Goal: Task Accomplishment & Management: Manage account settings

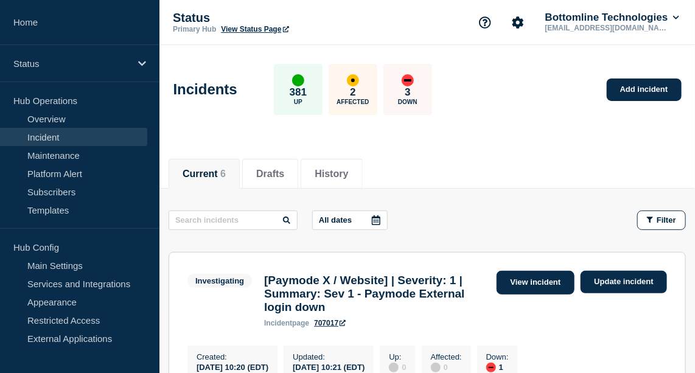
click at [539, 282] on link "View incident" at bounding box center [535, 283] width 78 height 24
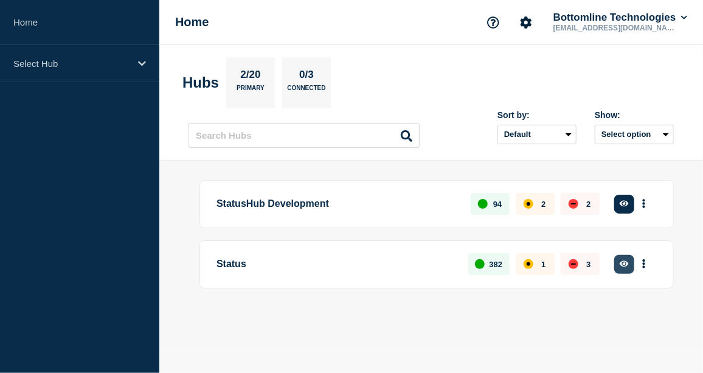
click at [626, 262] on icon "button" at bounding box center [624, 264] width 9 height 6
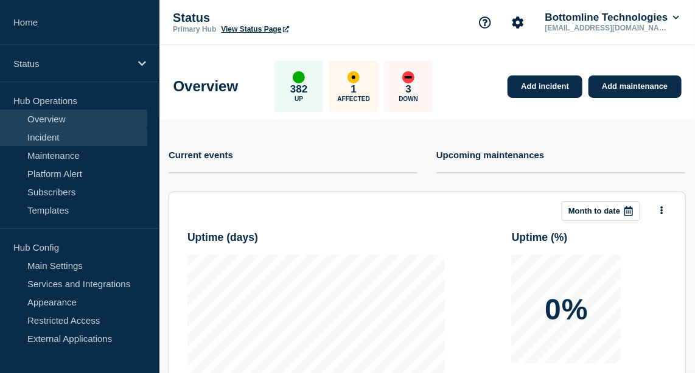
click at [49, 134] on link "Incident" at bounding box center [73, 137] width 147 height 18
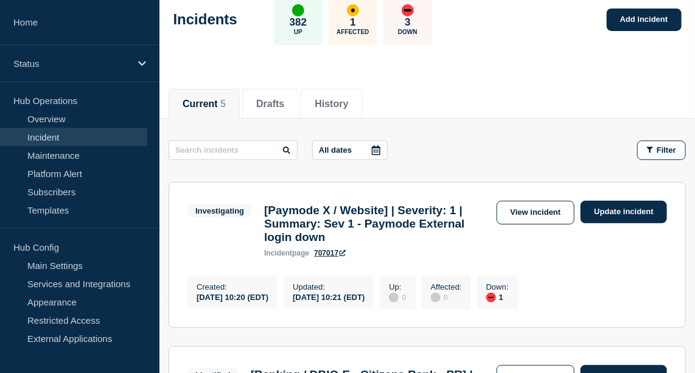
scroll to position [71, 0]
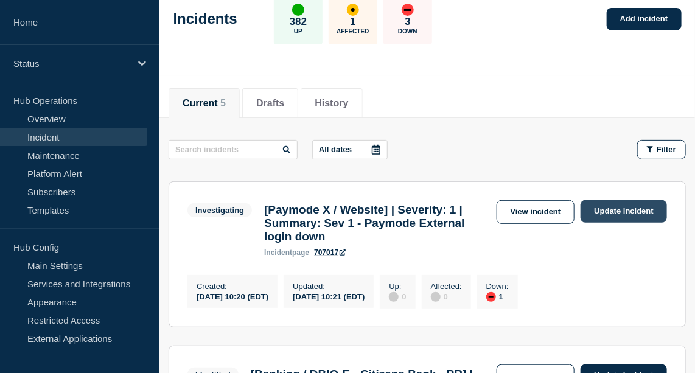
click at [616, 207] on link "Update incident" at bounding box center [623, 211] width 86 height 23
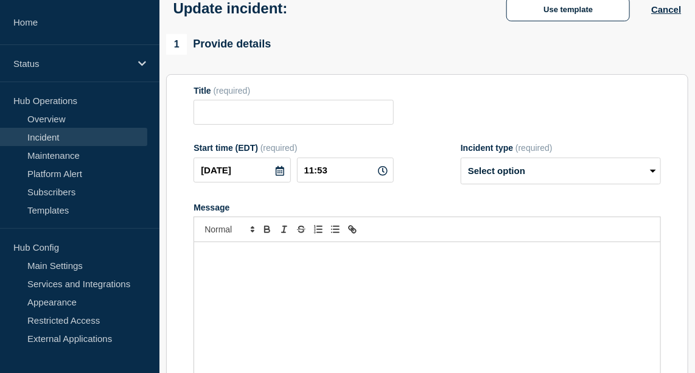
type input "[Paymode X / Website] | Severity: 1 | Summary: Sev 1 - Paymode External login d…"
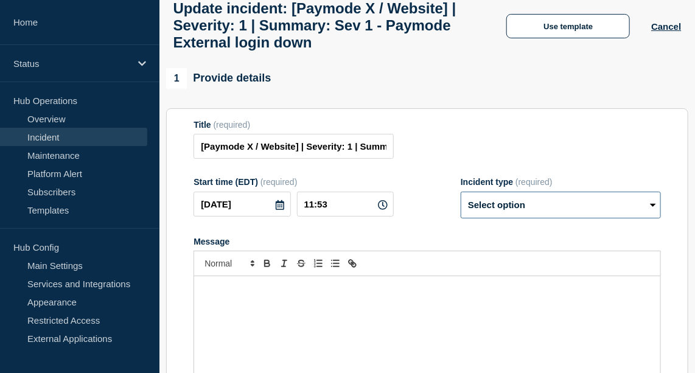
drag, startPoint x: 556, startPoint y: 212, endPoint x: 547, endPoint y: 249, distance: 37.6
click at [547, 249] on form "Title (required) [Paymode X / Website] | Severity: 1 | Summary: Sev 1 - Paymode…" at bounding box center [426, 271] width 467 height 303
select select "investigating"
click at [460, 201] on select "Select option Investigating Identified Monitoring Resolved" at bounding box center [560, 205] width 200 height 27
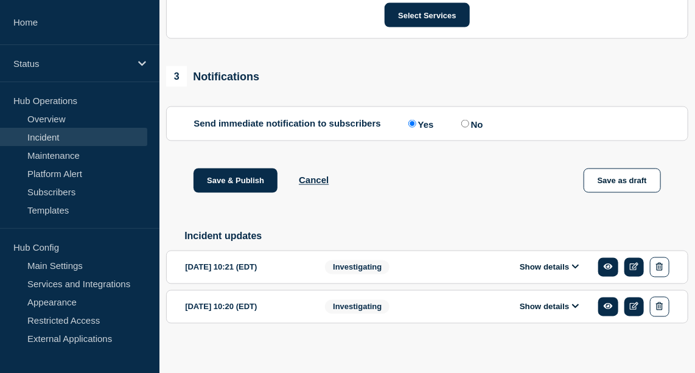
scroll to position [675, 0]
click at [567, 272] on button "Show details" at bounding box center [549, 267] width 67 height 10
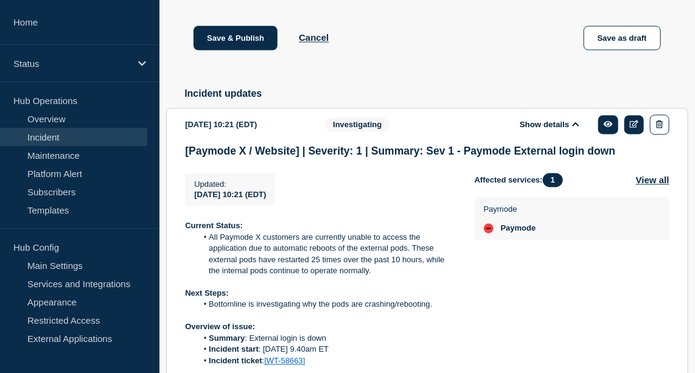
scroll to position [818, 0]
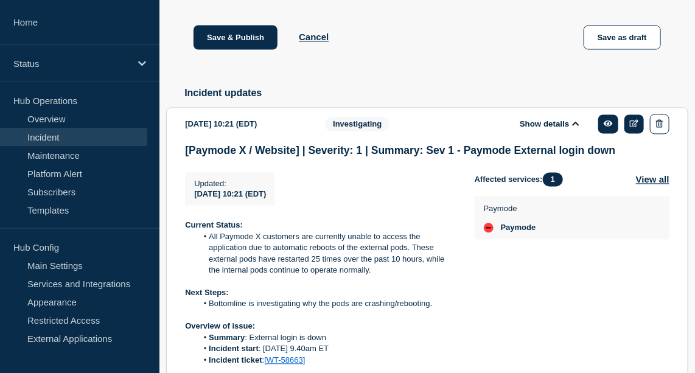
drag, startPoint x: 207, startPoint y: 247, endPoint x: 373, endPoint y: 290, distance: 171.5
drag, startPoint x: 373, startPoint y: 290, endPoint x: 362, endPoint y: 296, distance: 13.1
click at [362, 288] on p at bounding box center [320, 282] width 270 height 11
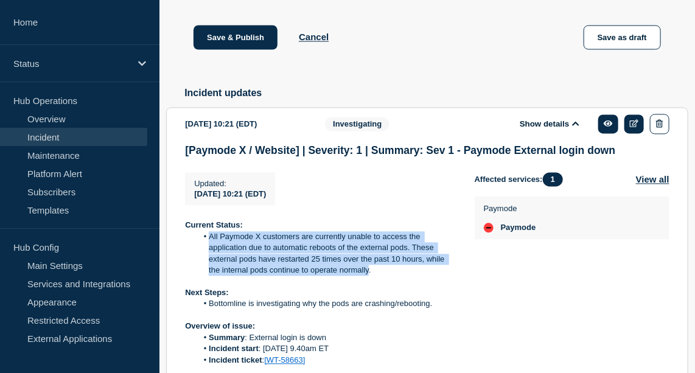
drag, startPoint x: 369, startPoint y: 283, endPoint x: 199, endPoint y: 252, distance: 172.5
click at [199, 252] on li "All Paymode X customers are currently unable to access the application due to a…" at bounding box center [326, 254] width 258 height 45
copy li "All Paymode X customers are currently unable to access the application due to a…"
click at [248, 249] on li "All Paymode X customers are currently unable to access the application due to a…" at bounding box center [326, 254] width 258 height 45
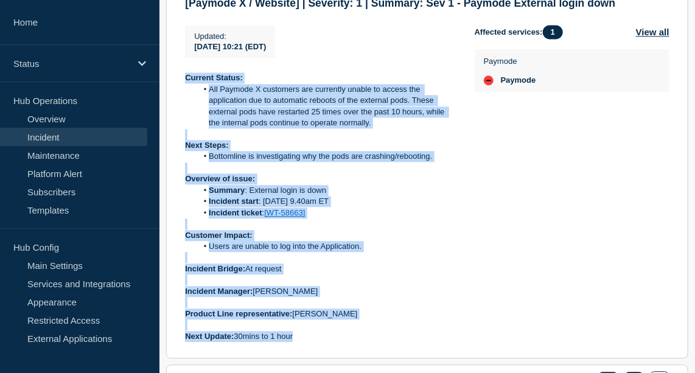
scroll to position [1060, 0]
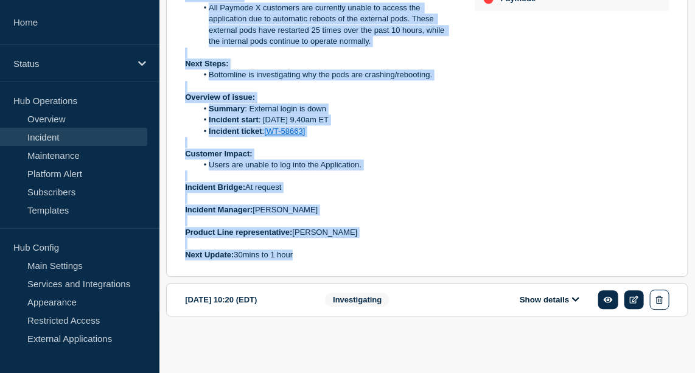
drag, startPoint x: 185, startPoint y: 235, endPoint x: 443, endPoint y: 255, distance: 258.6
click at [443, 255] on div "Current Status: All Paymode X customers are currently unable to access the appl…" at bounding box center [320, 125] width 270 height 269
copy div "Current Status: All Paymode X customers are currently unable to access the appl…"
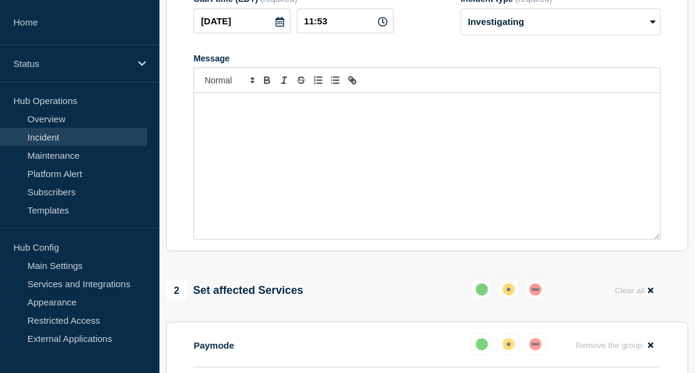
scroll to position [249, 0]
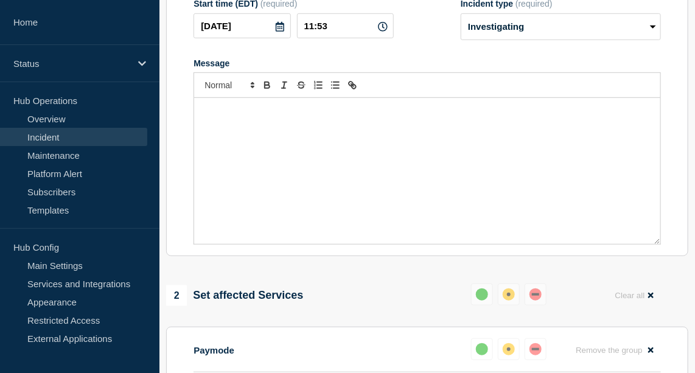
click at [257, 147] on div "Message" at bounding box center [427, 171] width 466 height 146
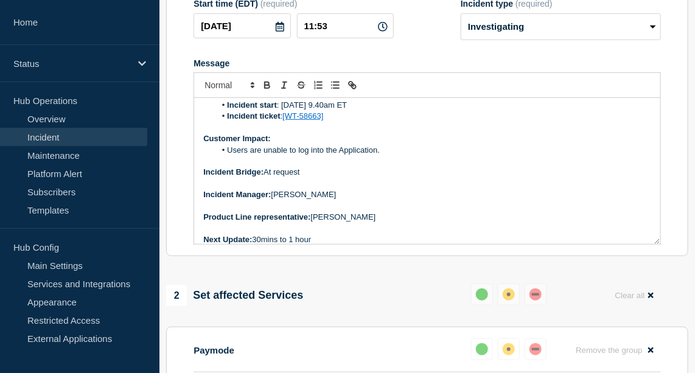
scroll to position [0, 0]
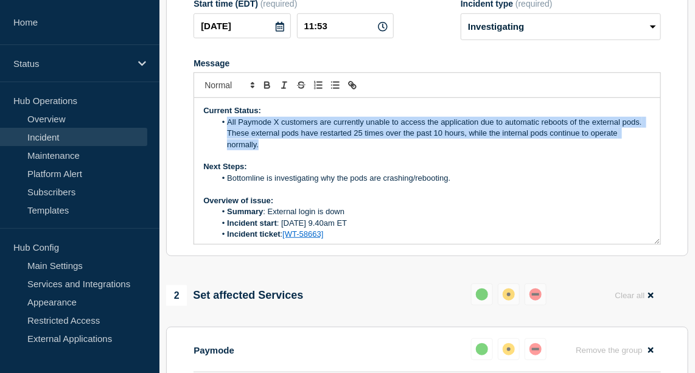
drag, startPoint x: 257, startPoint y: 153, endPoint x: 227, endPoint y: 131, distance: 36.1
click at [227, 131] on li "All Paymode X customers are currently unable to access the application due to a…" at bounding box center [432, 133] width 435 height 33
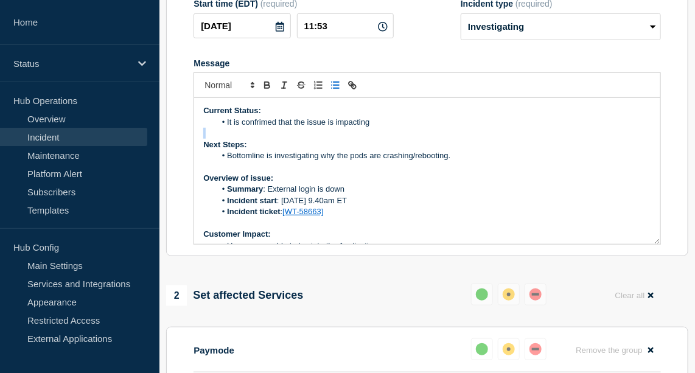
drag, startPoint x: 369, startPoint y: 130, endPoint x: 327, endPoint y: 139, distance: 42.8
click at [327, 139] on div "Current Status: It is confrimed that the issue is impacting Next Steps: Bottoml…" at bounding box center [427, 171] width 466 height 146
click at [240, 128] on p "It is confrimed that the issue is not impacting all customers but intermittent …" at bounding box center [427, 122] width 448 height 11
click at [543, 128] on p "It is confirmed that the issue is not impacting all customers but intermittent …" at bounding box center [427, 122] width 448 height 11
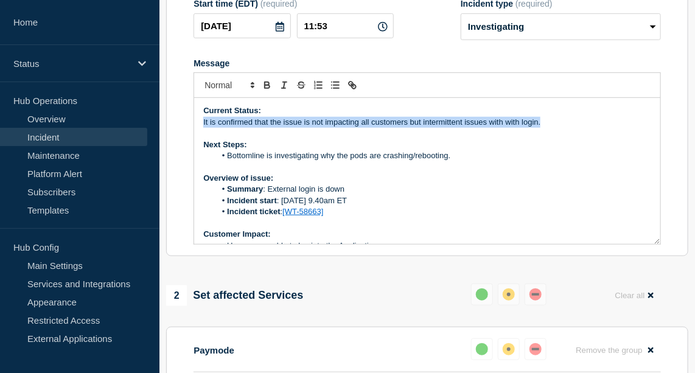
drag, startPoint x: 543, startPoint y: 133, endPoint x: 200, endPoint y: 131, distance: 343.0
click at [200, 131] on div "Current Status: It is confirmed that the issue is not impacting all customers b…" at bounding box center [427, 171] width 466 height 146
copy p "It is confirmed that the issue is not impacting all customers but intermittent …"
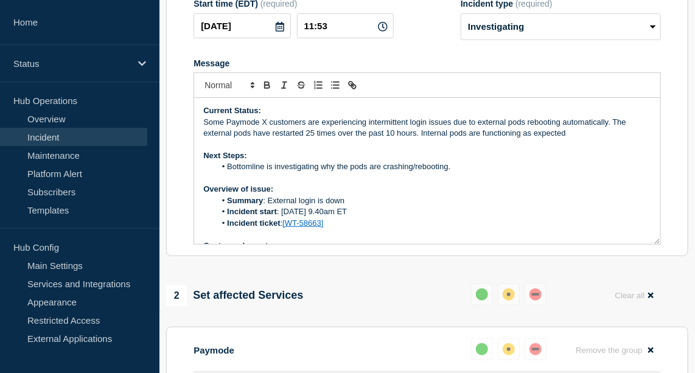
click at [203, 129] on p "Some Paymode X customers are experiencing intermittent login issues due to exte…" at bounding box center [427, 128] width 448 height 23
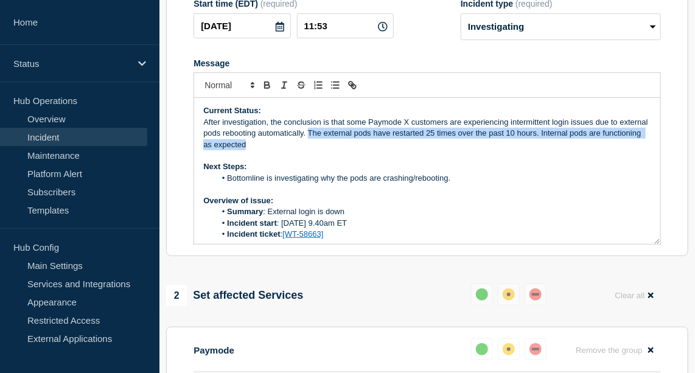
drag, startPoint x: 338, startPoint y: 140, endPoint x: 478, endPoint y: 149, distance: 140.2
click at [478, 149] on p "After investigation, the conclusion is that some Paymode X customers are experi…" at bounding box center [427, 133] width 448 height 33
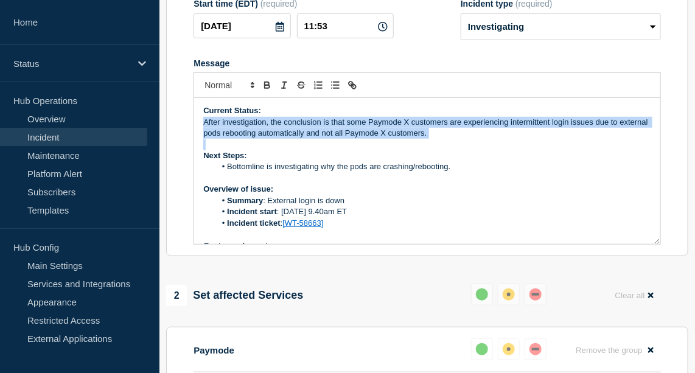
drag, startPoint x: 478, startPoint y: 149, endPoint x: 202, endPoint y: 133, distance: 276.6
click at [202, 133] on div "Current Status: After investigation, the conclusion is that some Paymode X cust…" at bounding box center [427, 171] width 466 height 146
copy p "After investigation, the conclusion is that some Paymode X customers are experi…"
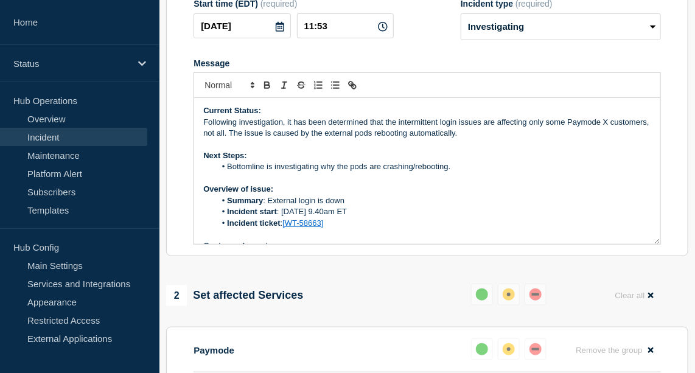
click at [229, 172] on li "Bottomline is investigating why the pods are crashing/rebooting." at bounding box center [432, 166] width 435 height 11
drag, startPoint x: 229, startPoint y: 177, endPoint x: 318, endPoint y: 179, distance: 89.4
click at [318, 172] on li "Bottomline is investigating why the pods are crashing/rebooting." at bounding box center [432, 166] width 435 height 11
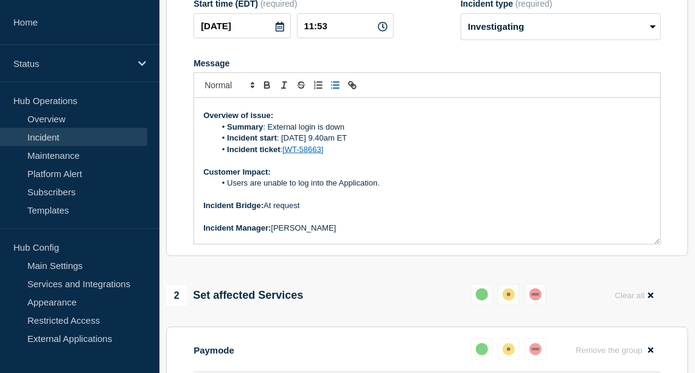
scroll to position [75, 0]
click at [230, 187] on li "Users are unable to log into the Application." at bounding box center [432, 181] width 435 height 11
click at [419, 187] on li "Some users are unable to log into the Application." at bounding box center [432, 181] width 435 height 11
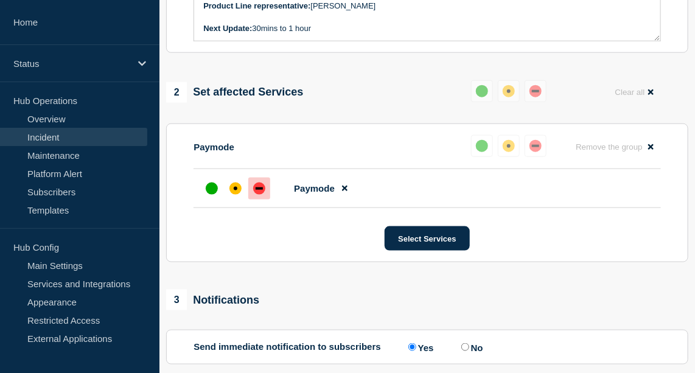
scroll to position [452, 0]
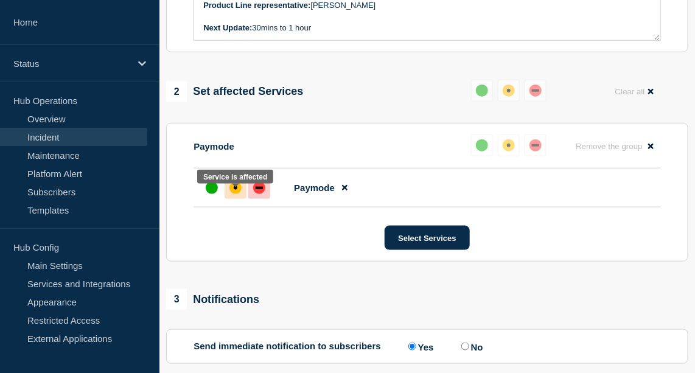
click at [237, 194] on div "affected" at bounding box center [235, 188] width 12 height 12
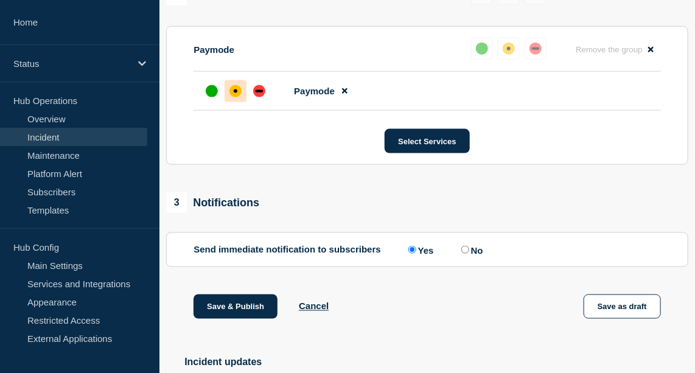
scroll to position [569, 0]
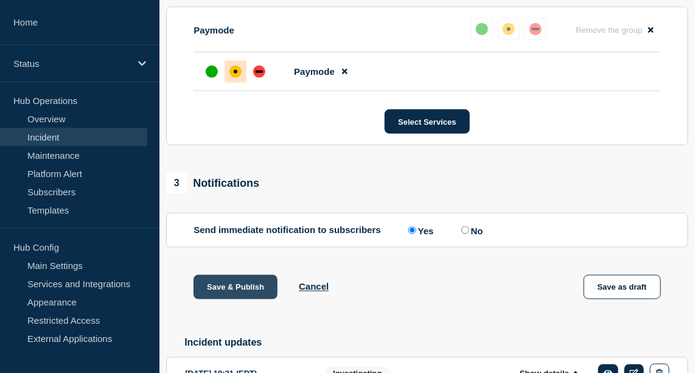
click at [255, 296] on button "Save & Publish" at bounding box center [235, 287] width 84 height 24
